Goal: Task Accomplishment & Management: Complete application form

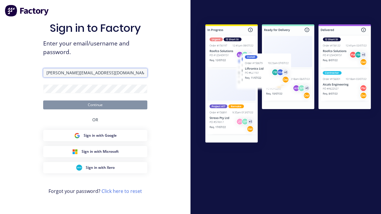
type input "[PERSON_NAME][EMAIL_ADDRESS][DOMAIN_NAME]"
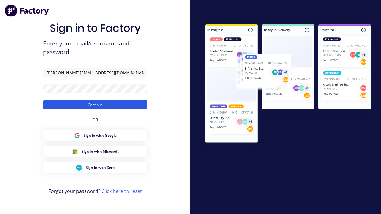
click at [95, 105] on button "Continue" at bounding box center [95, 105] width 104 height 9
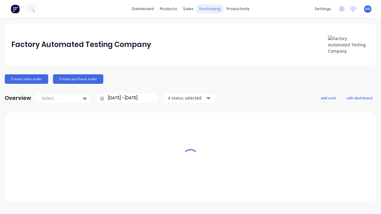
click at [208, 9] on div "purchasing" at bounding box center [210, 8] width 27 height 9
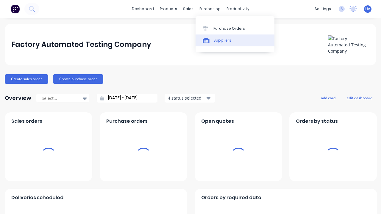
click at [235, 40] on link "Suppliers" at bounding box center [235, 41] width 79 height 12
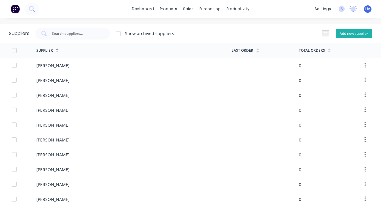
click at [354, 33] on button "Add new supplier" at bounding box center [354, 33] width 36 height 9
select select "AU"
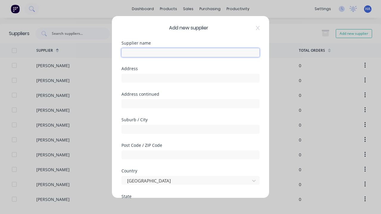
click at [191, 53] on input "text" at bounding box center [191, 52] width 138 height 9
type input "[PERSON_NAME]"
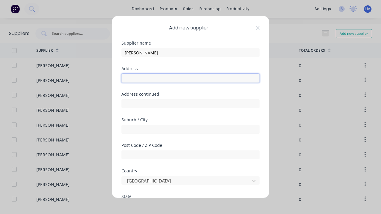
click at [191, 78] on input "text" at bounding box center [191, 78] width 138 height 9
type input "[STREET_ADDRESS]"
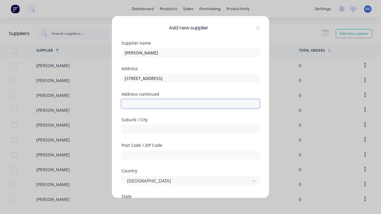
click at [191, 104] on input "text" at bounding box center [191, 103] width 138 height 9
type input "[GEOGRAPHIC_DATA]"
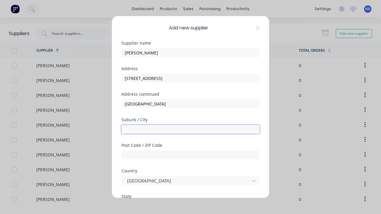
click at [191, 130] on input "text" at bounding box center [191, 129] width 138 height 9
type input "Arazaaw"
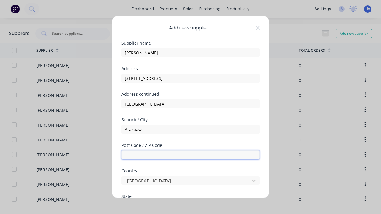
click at [191, 155] on input "text" at bounding box center [191, 155] width 138 height 9
type input "4120"
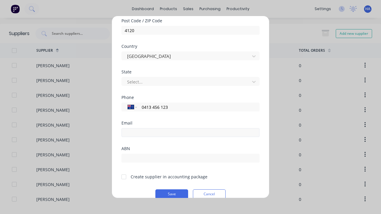
type input "0413 456 123"
click at [191, 133] on input "email" at bounding box center [191, 132] width 138 height 9
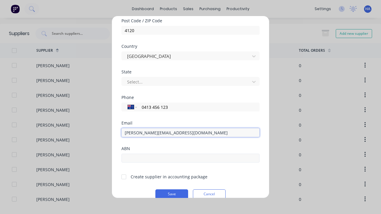
type input "[PERSON_NAME][EMAIL_ADDRESS][DOMAIN_NAME]"
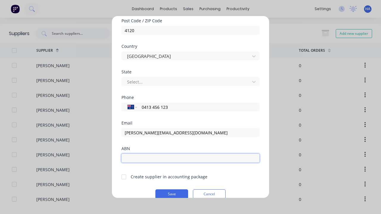
click at [191, 158] on input "text" at bounding box center [191, 158] width 138 height 9
type input "12341234"
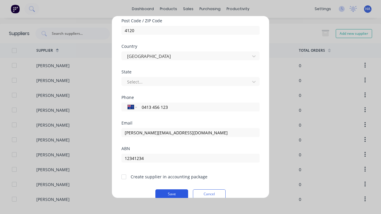
click at [172, 194] on button "Save" at bounding box center [171, 195] width 33 height 10
